Goal: Download file/media

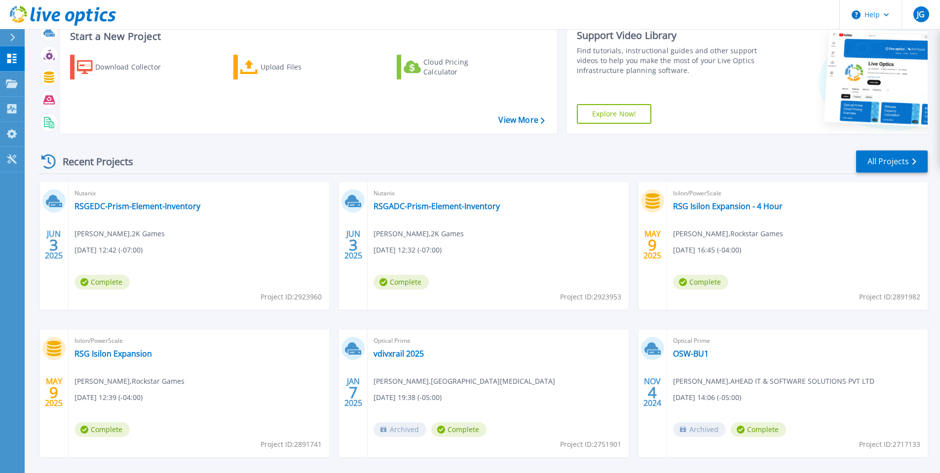
scroll to position [49, 0]
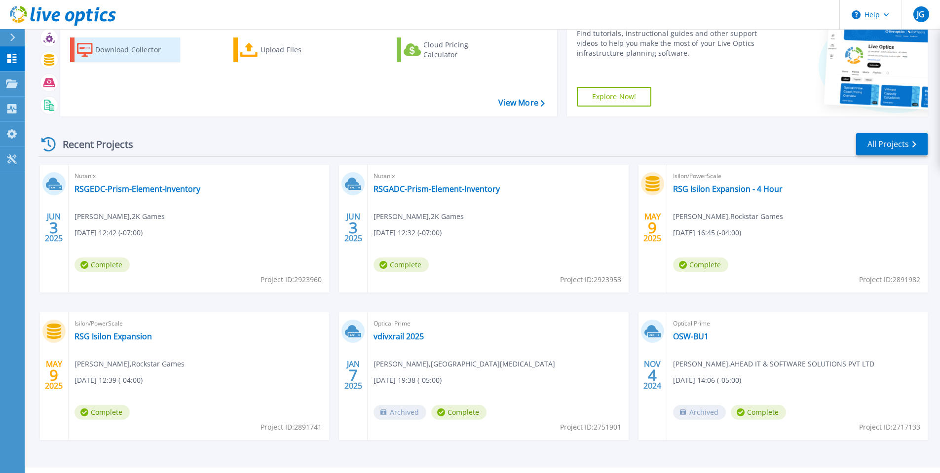
click at [132, 46] on div "Download Collector" at bounding box center [134, 50] width 79 height 20
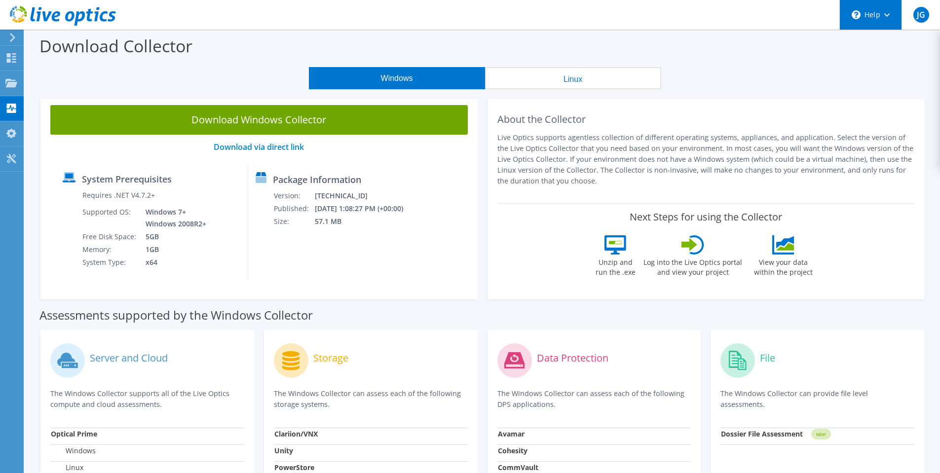
click at [878, 21] on div "\n Help" at bounding box center [870, 15] width 62 height 30
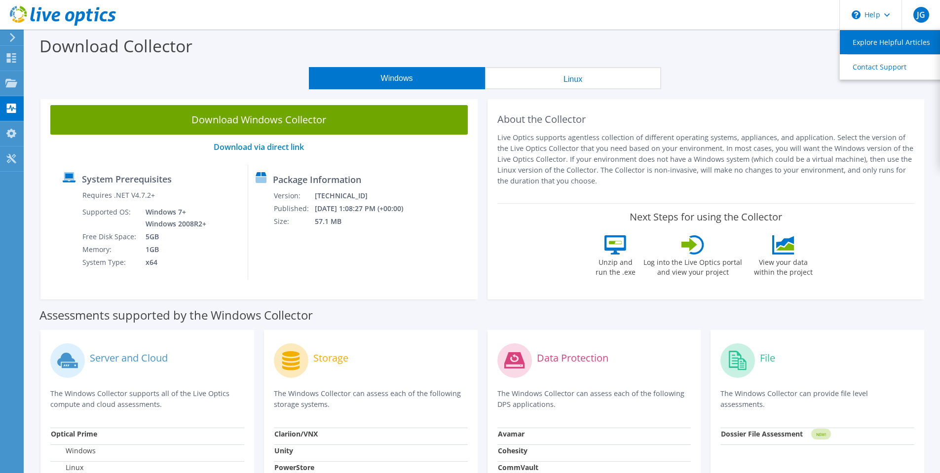
click at [875, 44] on link "Explore Helpful Articles" at bounding box center [894, 42] width 110 height 24
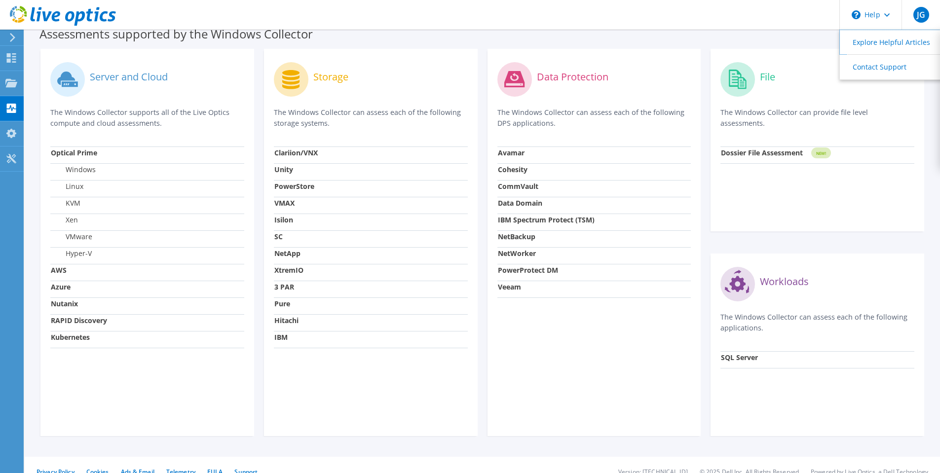
scroll to position [294, 0]
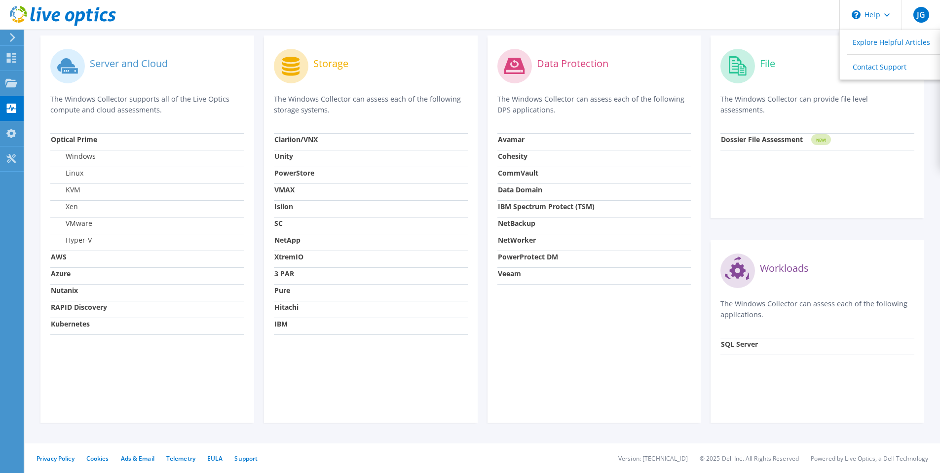
click at [55, 256] on strong "AWS" at bounding box center [59, 256] width 16 height 9
click at [55, 259] on strong "AWS" at bounding box center [59, 256] width 16 height 9
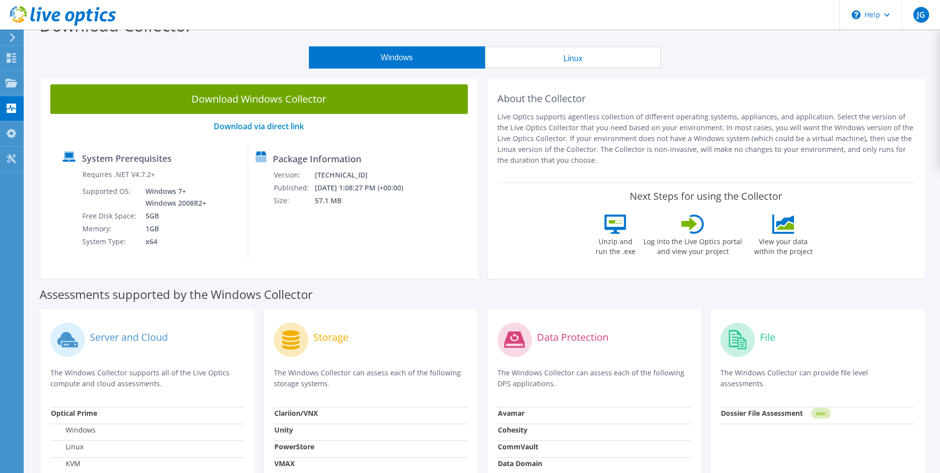
scroll to position [0, 0]
